Goal: Navigation & Orientation: Find specific page/section

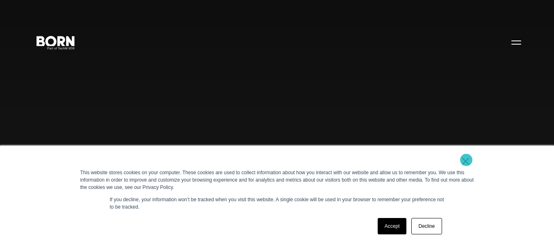
click at [466, 160] on link "×" at bounding box center [466, 161] width 10 height 7
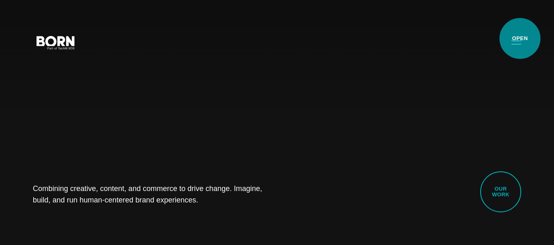
click at [520, 39] on button "Primary Menu" at bounding box center [516, 42] width 20 height 17
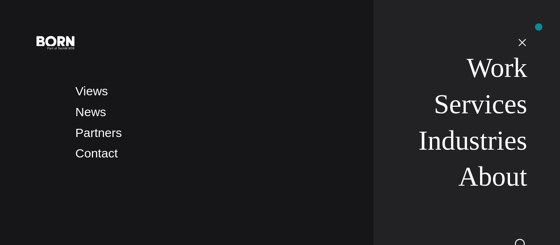
click at [527, 27] on nav "Work Services Industries About" at bounding box center [450, 122] width 154 height 245
click at [522, 48] on button "Primary Menu" at bounding box center [522, 42] width 20 height 17
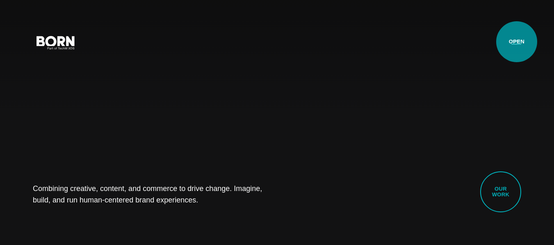
click at [516, 42] on button "Primary Menu" at bounding box center [516, 42] width 20 height 17
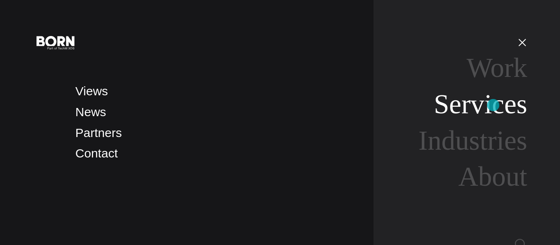
click at [493, 105] on link "Services" at bounding box center [479, 104] width 93 height 31
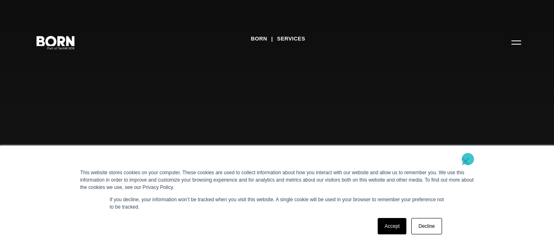
click at [468, 159] on link "×" at bounding box center [466, 161] width 10 height 7
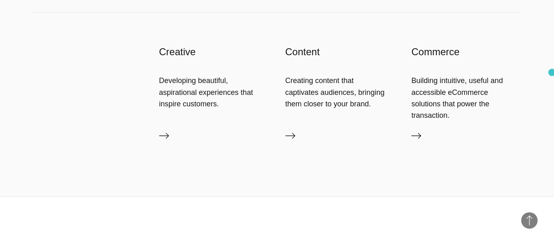
scroll to position [1677, 0]
